Goal: Browse casually: Explore the website without a specific task or goal

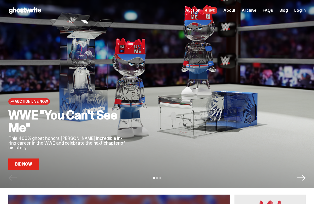
click at [25, 166] on link "Bid Now" at bounding box center [23, 164] width 31 height 12
click at [256, 11] on span "Archive" at bounding box center [249, 10] width 15 height 4
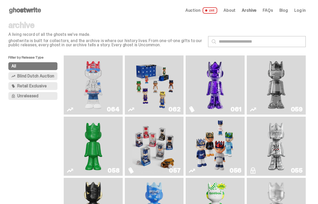
click at [163, 73] on img "Game Face (2025)" at bounding box center [155, 85] width 44 height 55
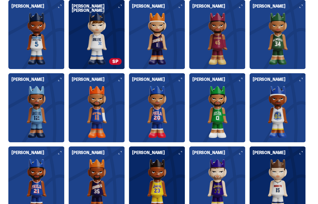
scroll to position [1240, 0]
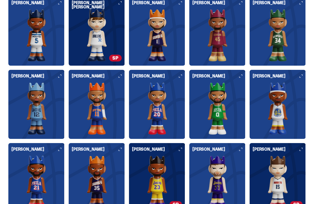
click at [103, 106] on img at bounding box center [97, 108] width 50 height 52
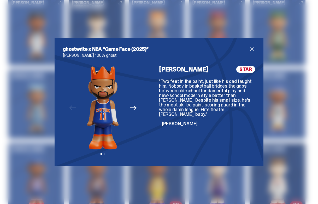
click at [133, 108] on icon "Next" at bounding box center [133, 107] width 7 height 7
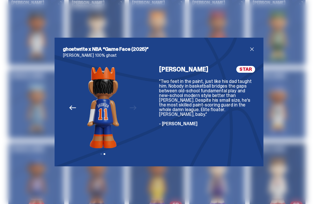
click at [144, 23] on div "ghostwrite x NBA “Game Face (2025)” [PERSON_NAME] 100% ghost Previous Next View…" at bounding box center [159, 102] width 318 height 204
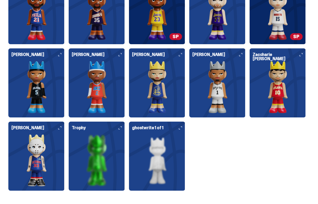
scroll to position [1409, 0]
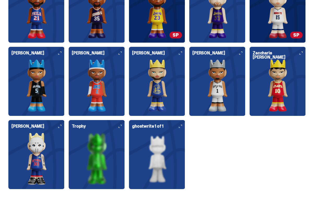
click at [129, 89] on div "[PERSON_NAME] [PERSON_NAME] [PERSON_NAME] [PERSON_NAME] [PERSON_NAME] [PERSON_N…" at bounding box center [157, 8] width 314 height 362
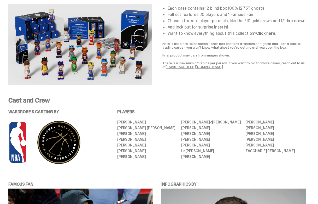
scroll to position [916, 0]
